Goal: Find specific fact: Find specific fact

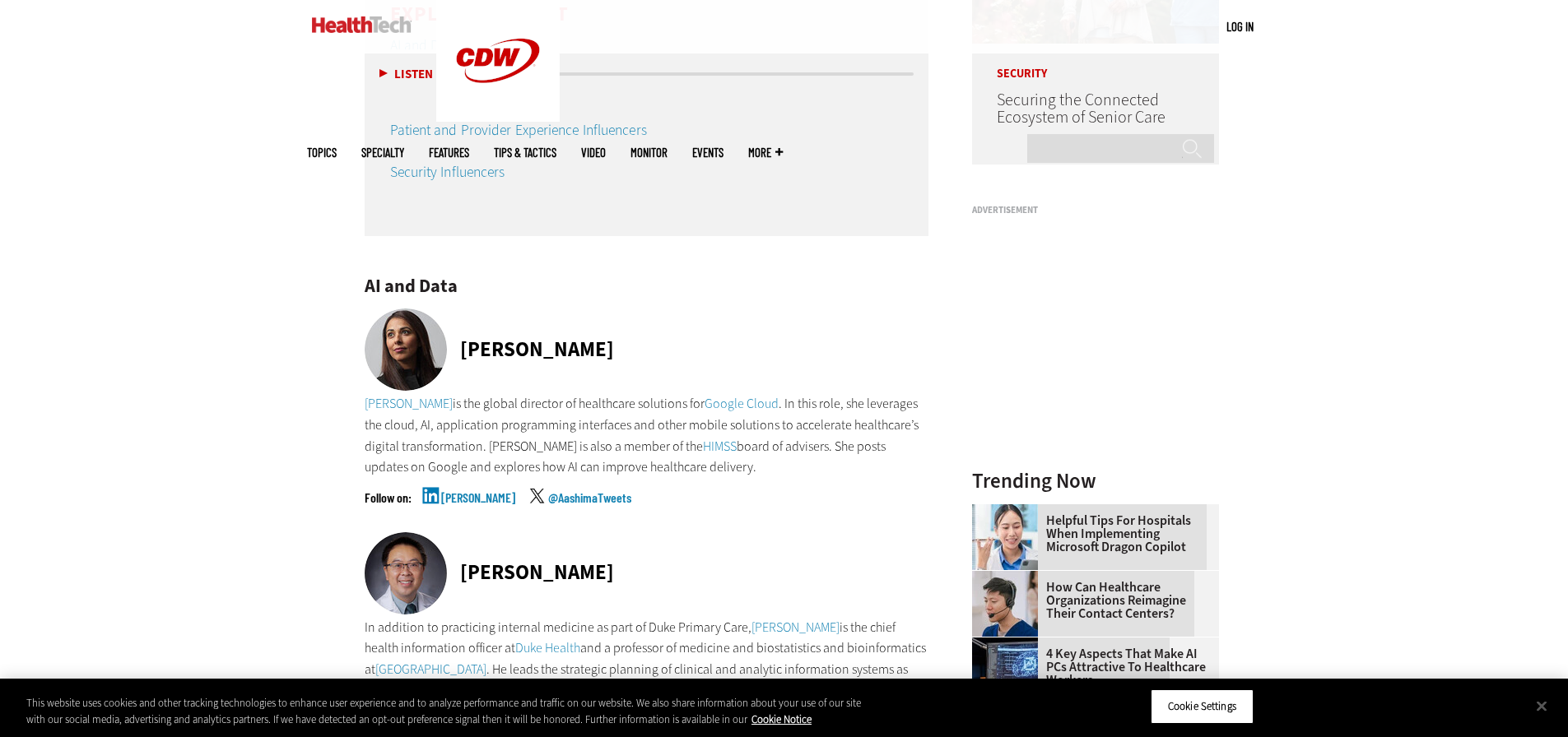
scroll to position [1614, 0]
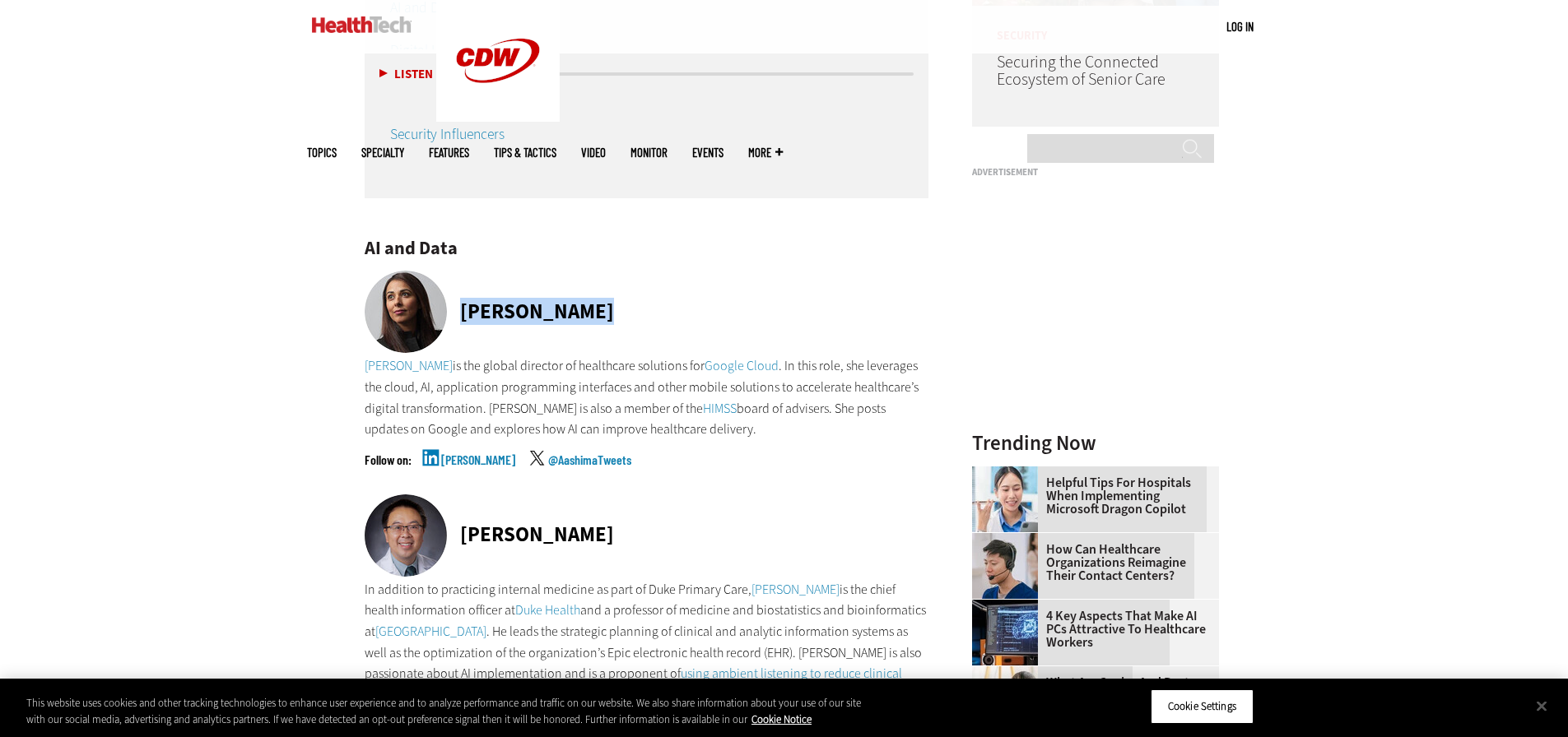
drag, startPoint x: 608, startPoint y: 310, endPoint x: 464, endPoint y: 310, distance: 144.0
click at [464, 310] on div "[PERSON_NAME]" at bounding box center [647, 313] width 565 height 85
copy div "[PERSON_NAME]"
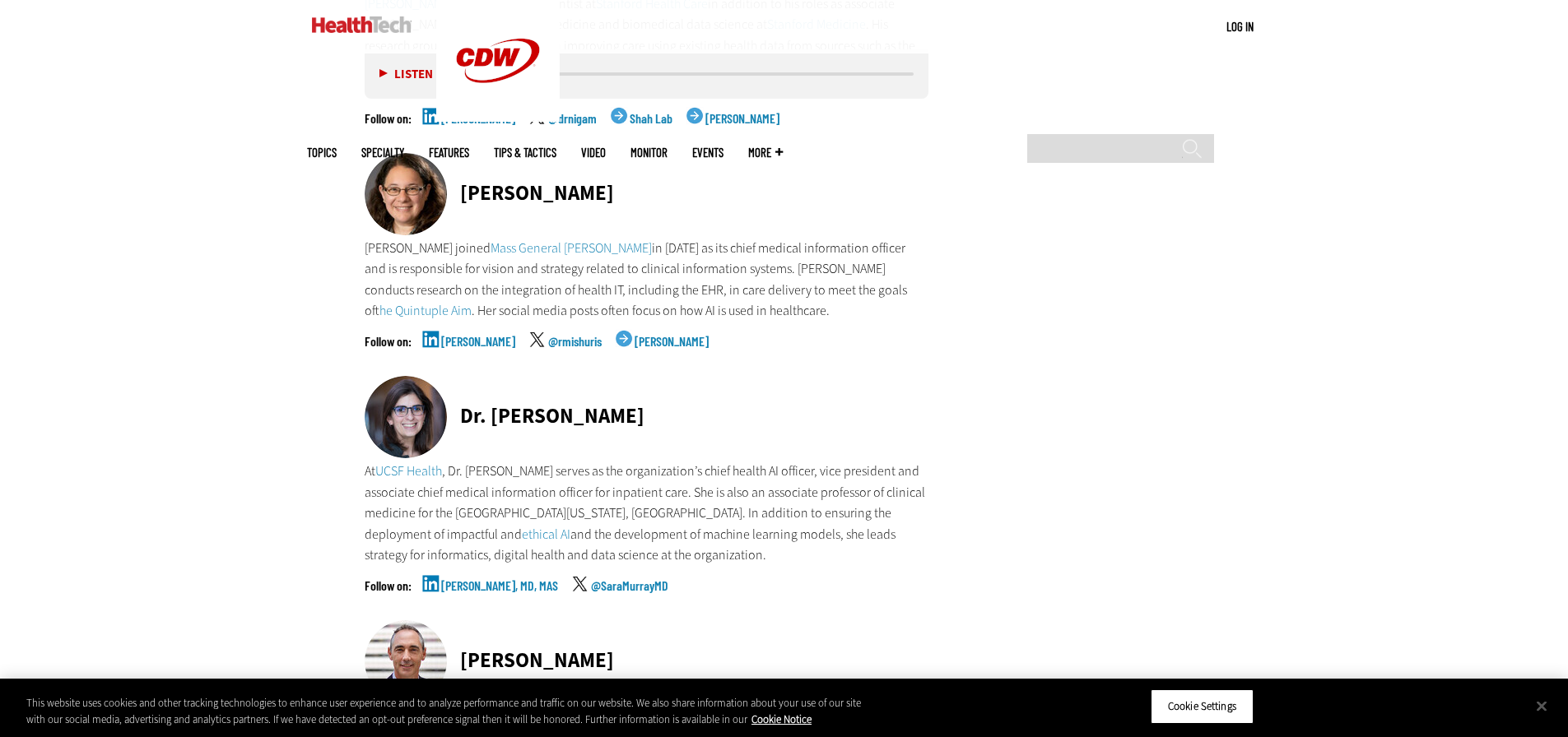
scroll to position [3012, 0]
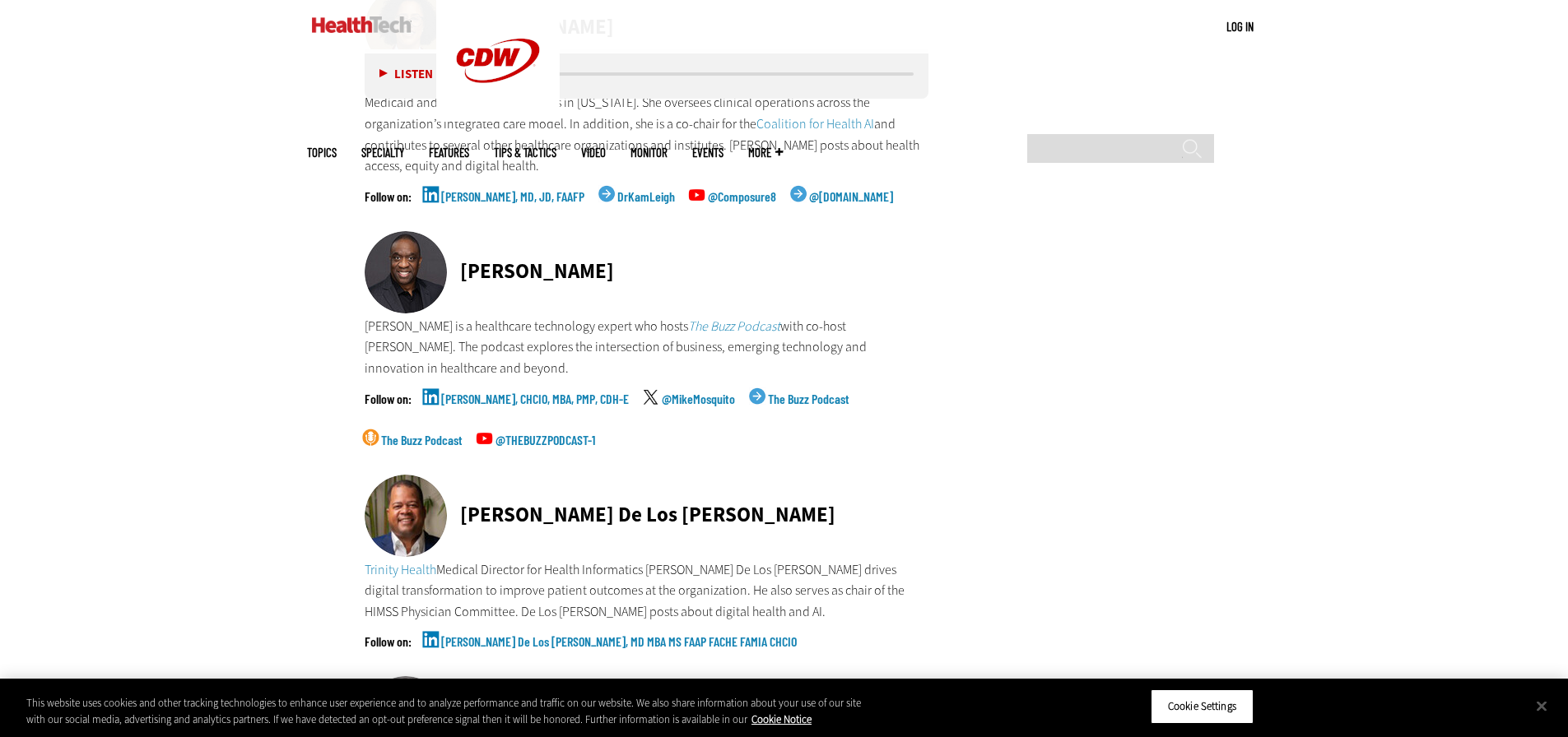
scroll to position [5562, 0]
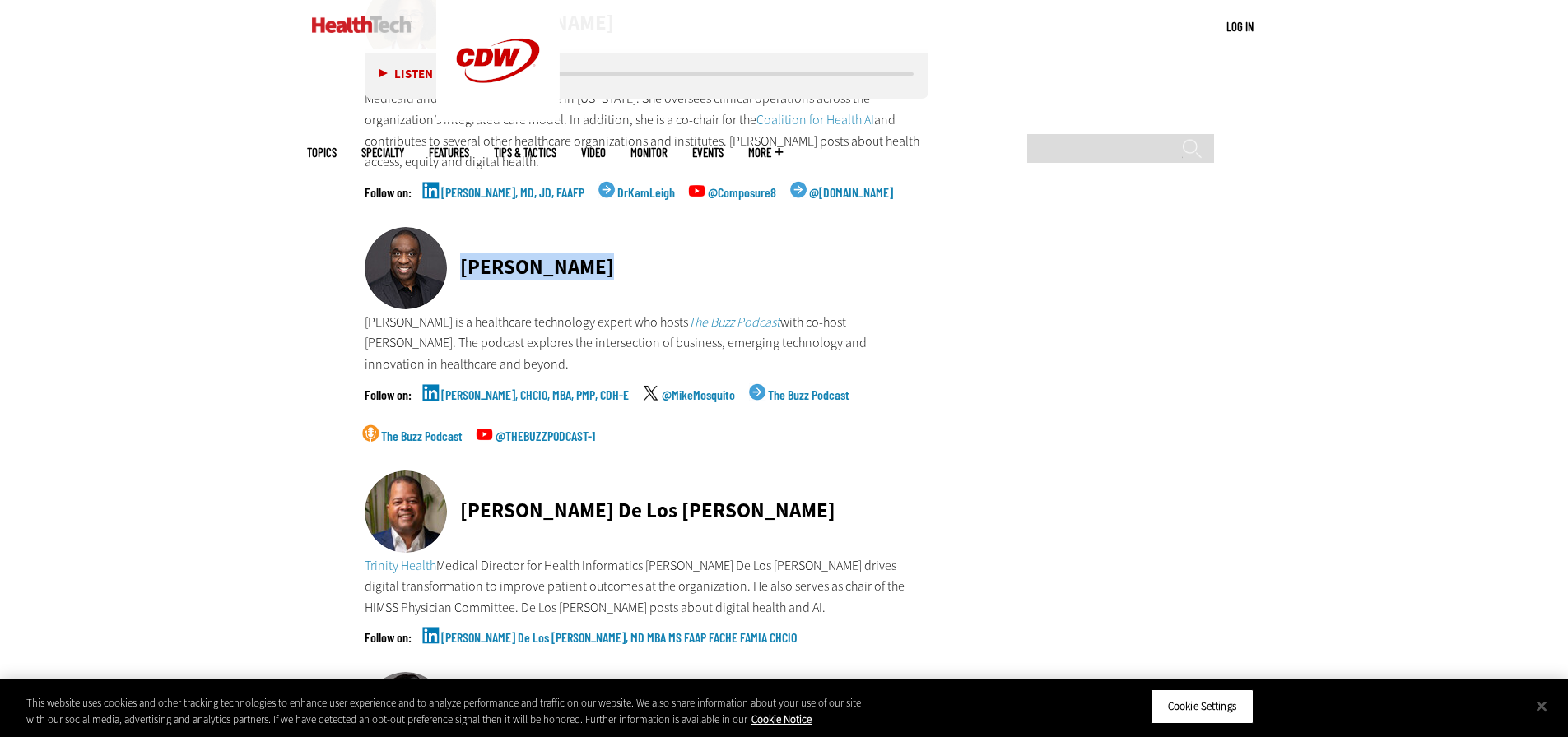
drag, startPoint x: 599, startPoint y: 245, endPoint x: 463, endPoint y: 250, distance: 136.1
click at [463, 250] on div "[PERSON_NAME]" at bounding box center [647, 269] width 565 height 85
copy div "[PERSON_NAME]"
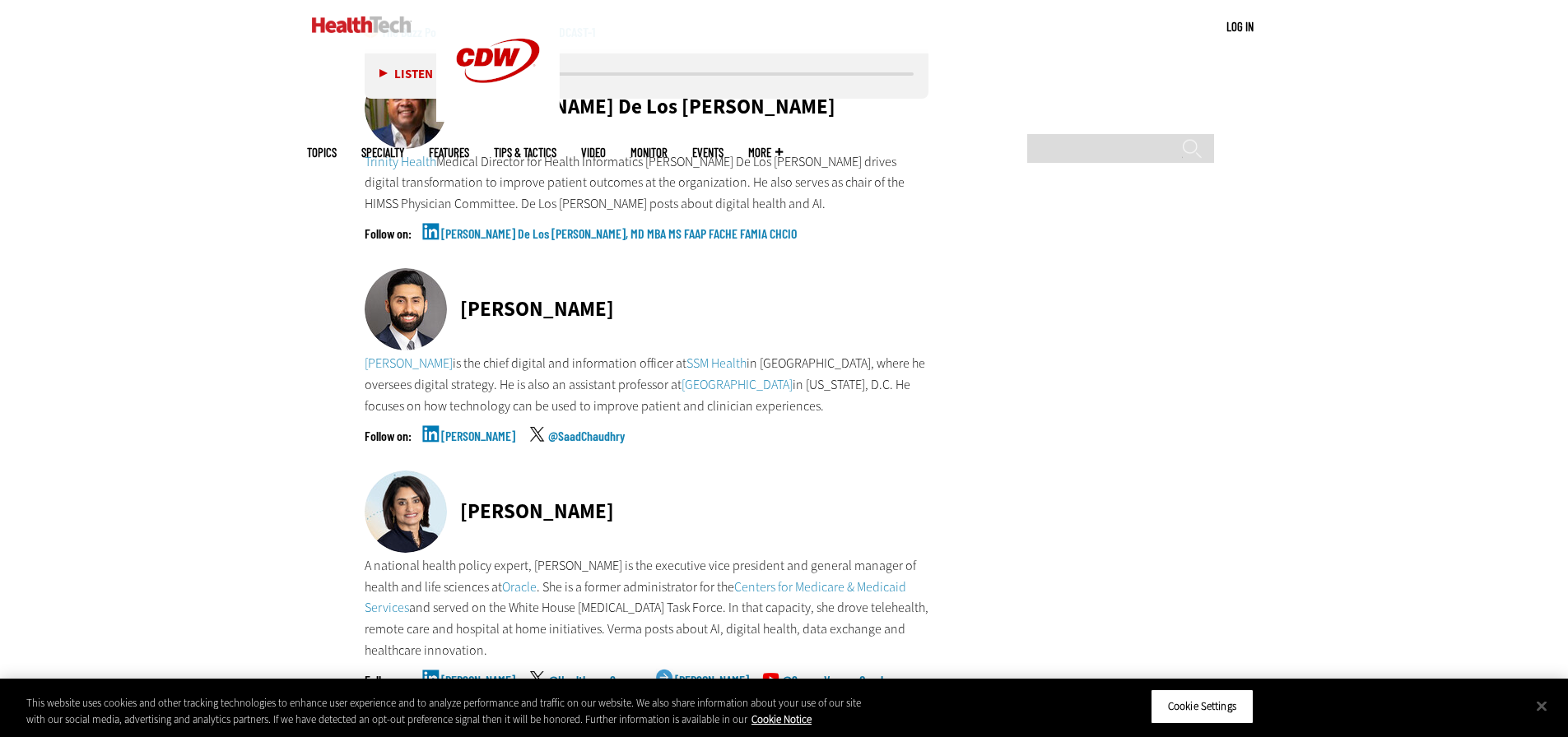
scroll to position [5974, 0]
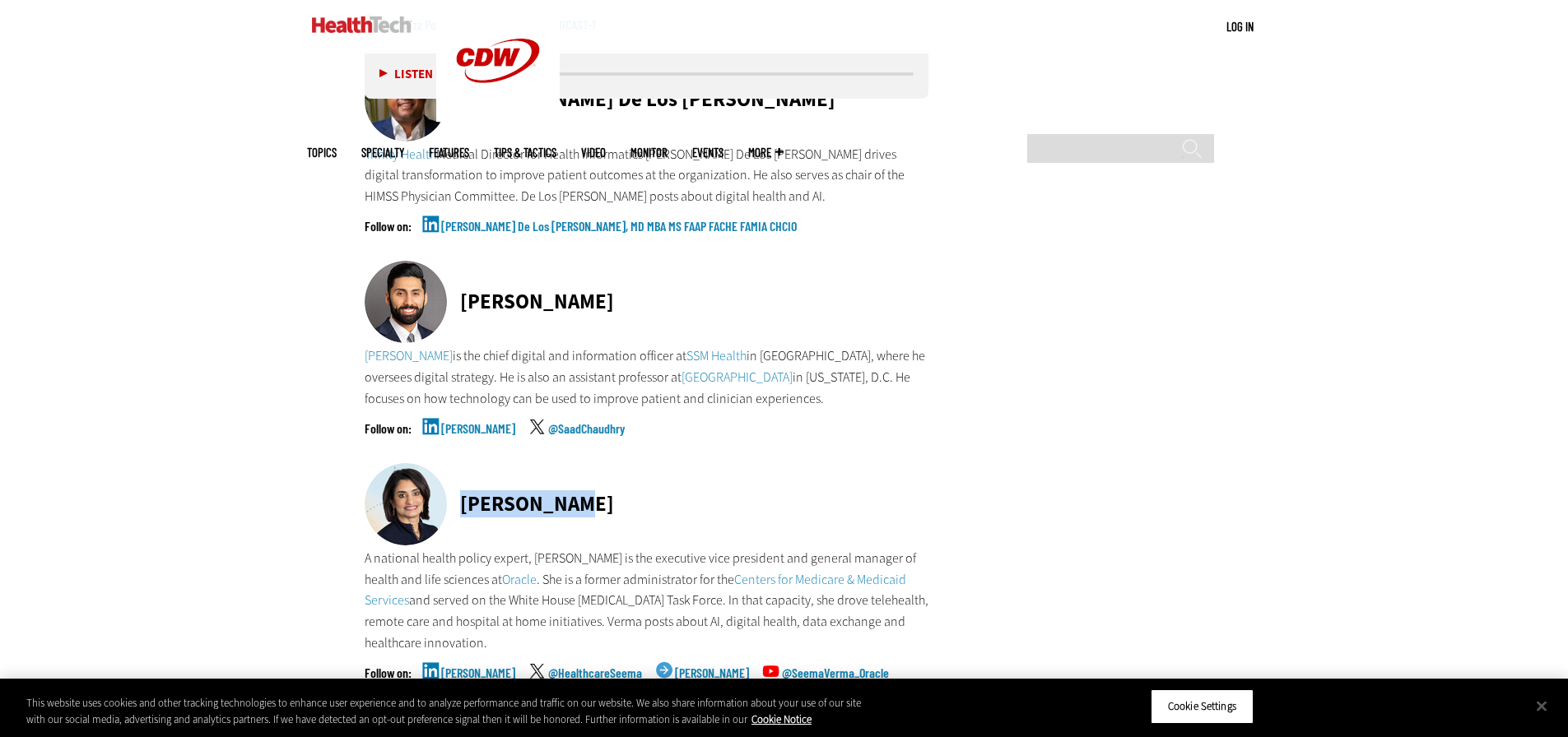
drag, startPoint x: 585, startPoint y: 480, endPoint x: 461, endPoint y: 481, distance: 124.0
click at [461, 481] on div "[PERSON_NAME]" at bounding box center [647, 506] width 565 height 85
copy div "[PERSON_NAME]"
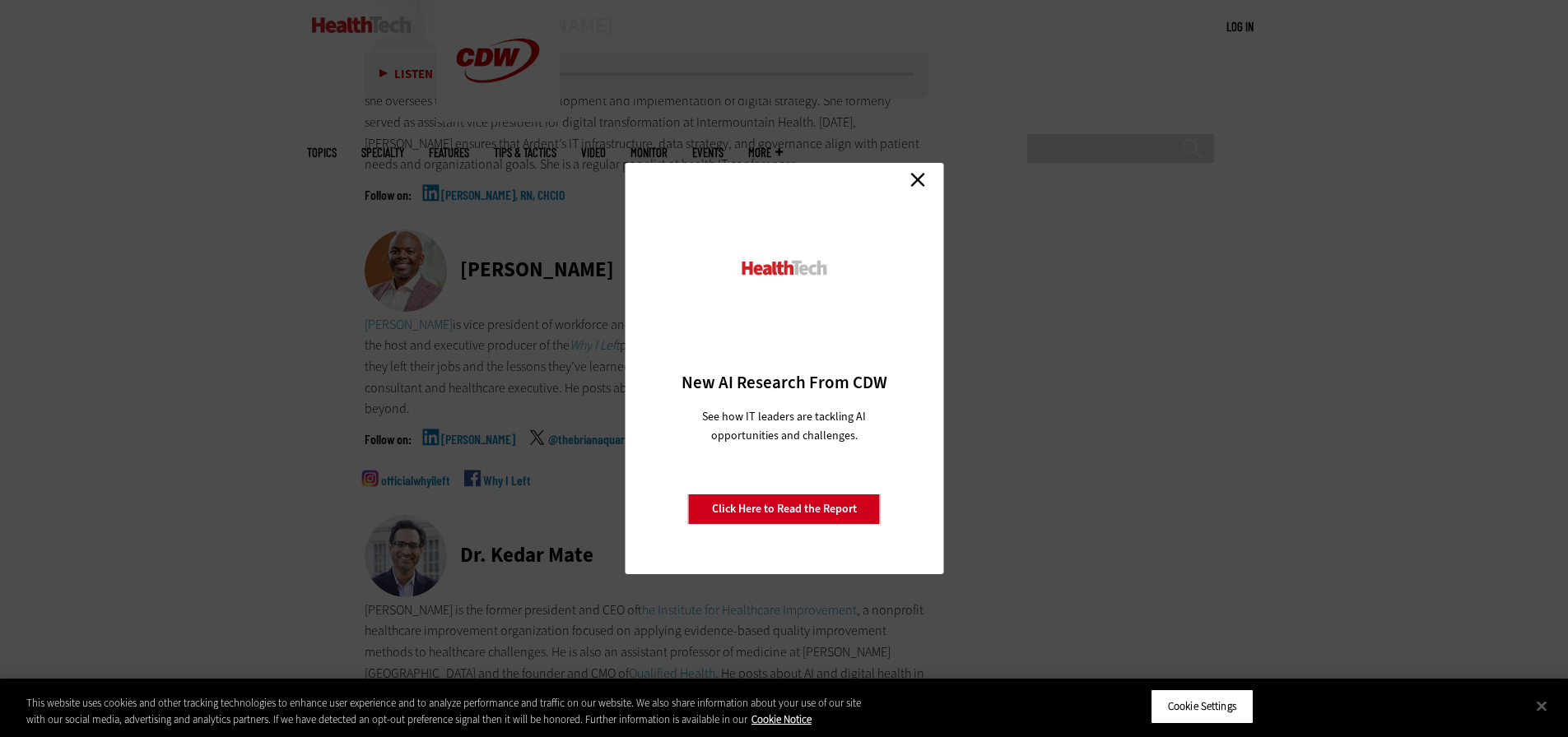
scroll to position [7290, 0]
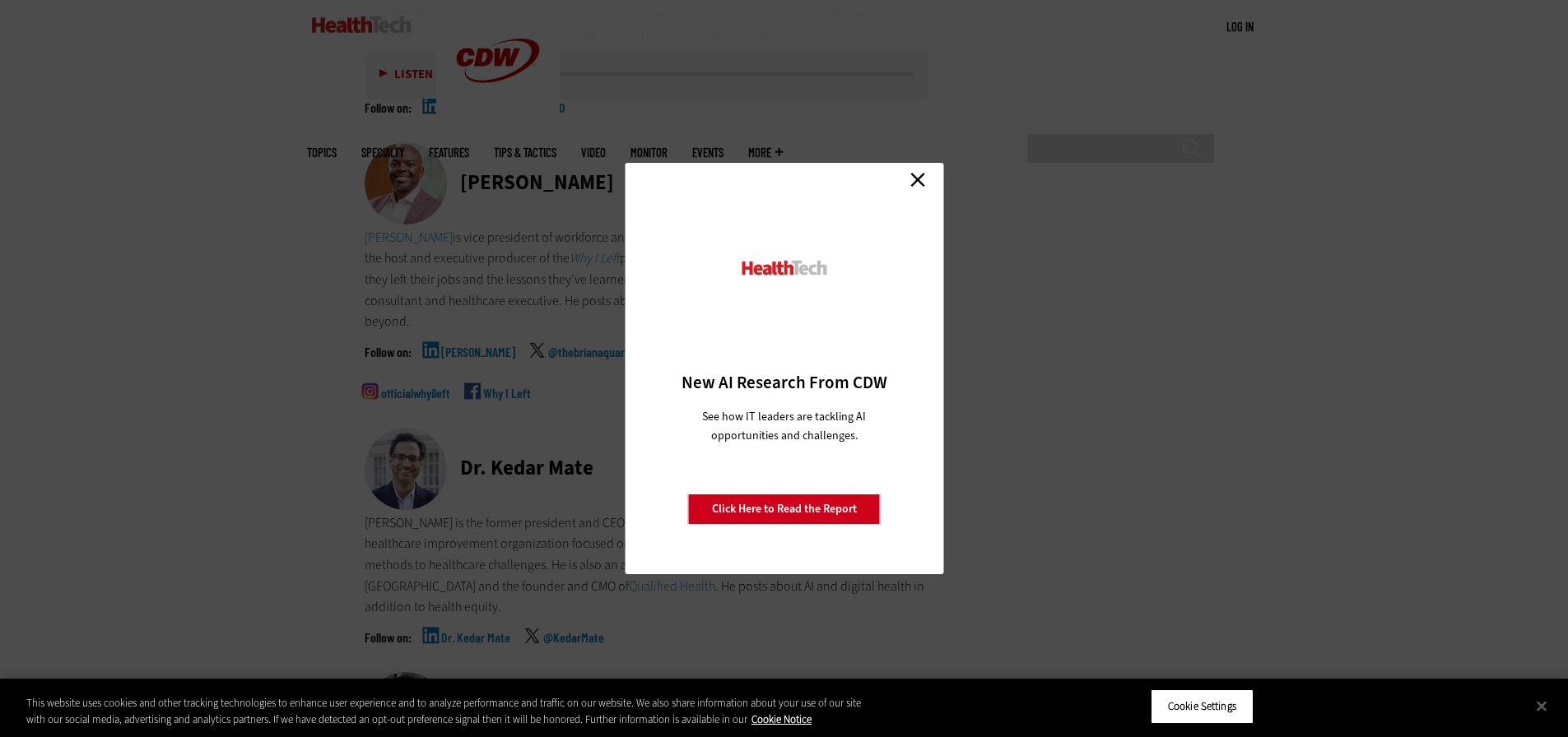
drag, startPoint x: 919, startPoint y: 179, endPoint x: 866, endPoint y: 186, distance: 53.5
click at [919, 179] on link "Close" at bounding box center [917, 179] width 25 height 25
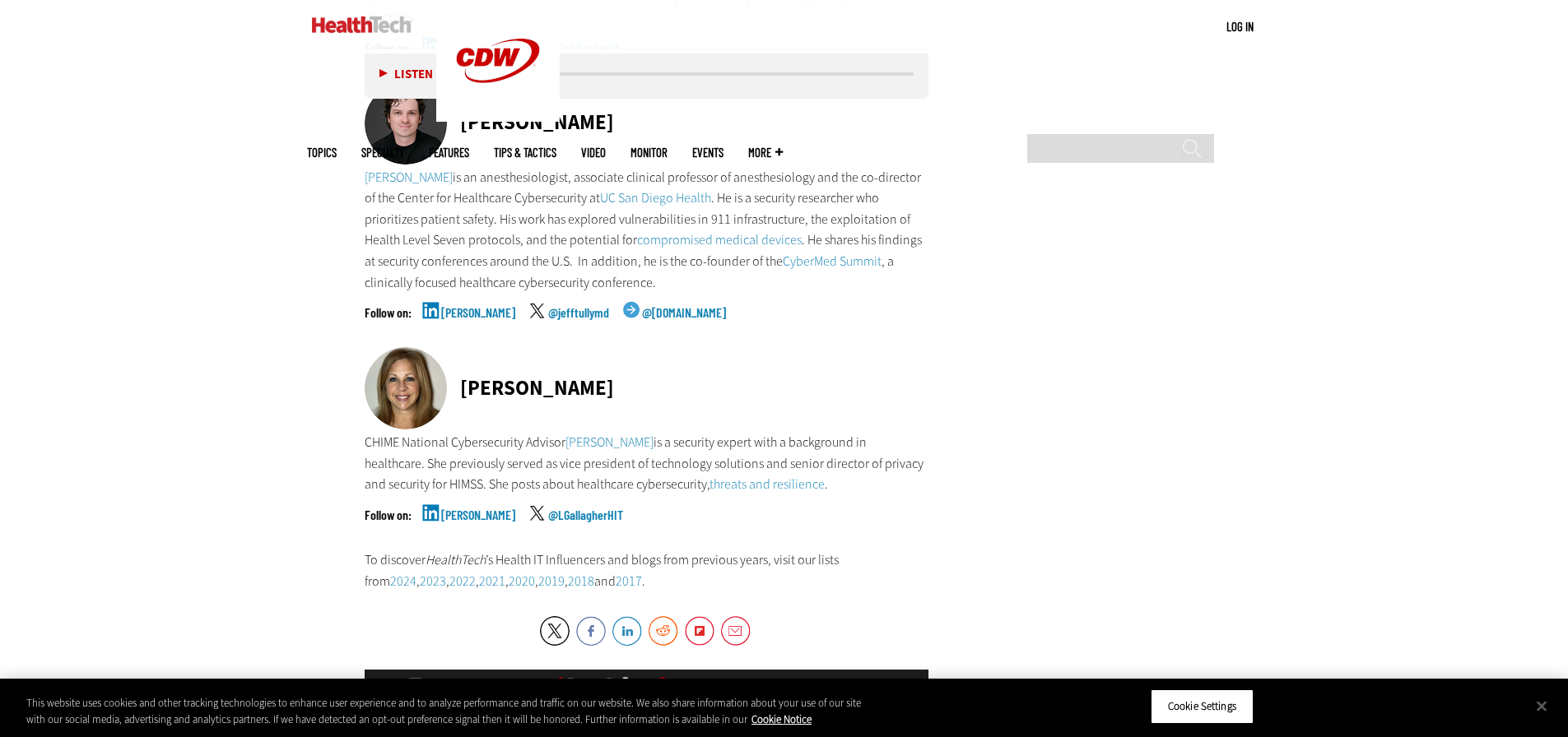
scroll to position [9346, 0]
